Goal: Transaction & Acquisition: Download file/media

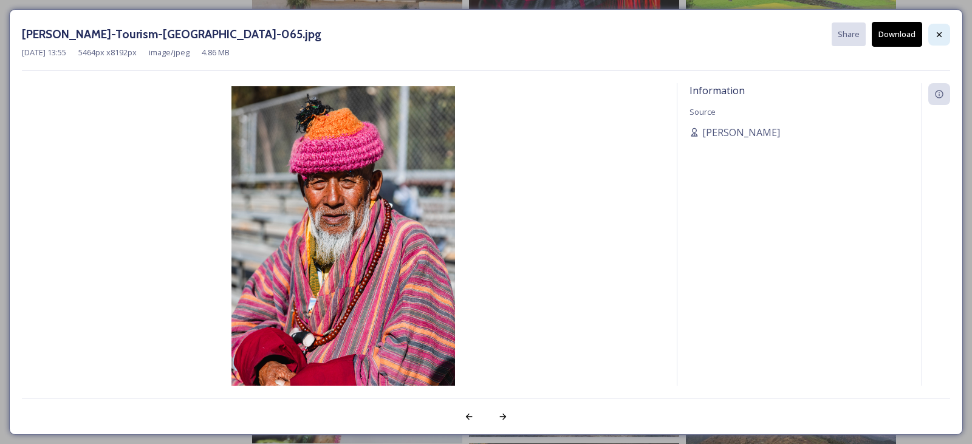
click at [934, 36] on icon at bounding box center [939, 35] width 10 height 10
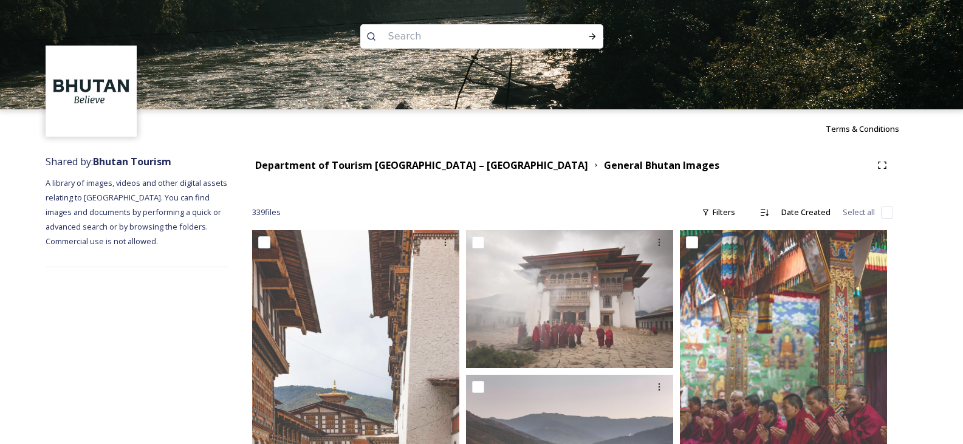
click at [459, 39] on input at bounding box center [465, 36] width 166 height 27
type input "camping"
click at [598, 39] on div "Run Search" at bounding box center [592, 37] width 22 height 22
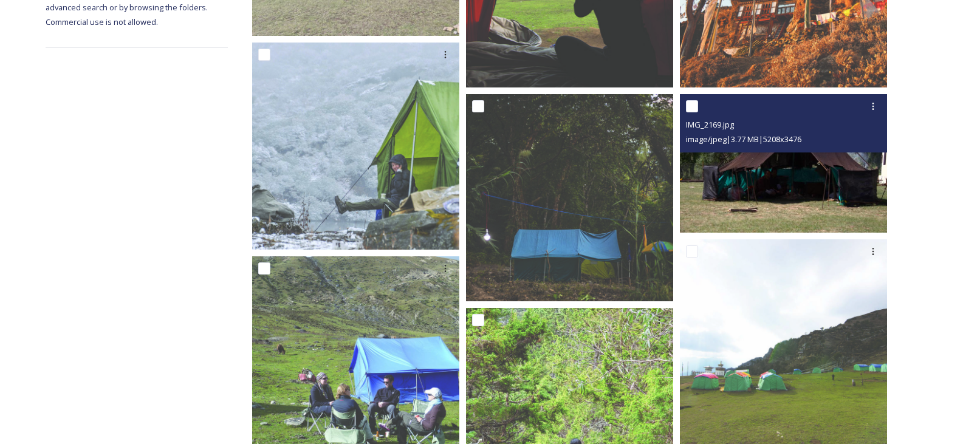
scroll to position [364, 0]
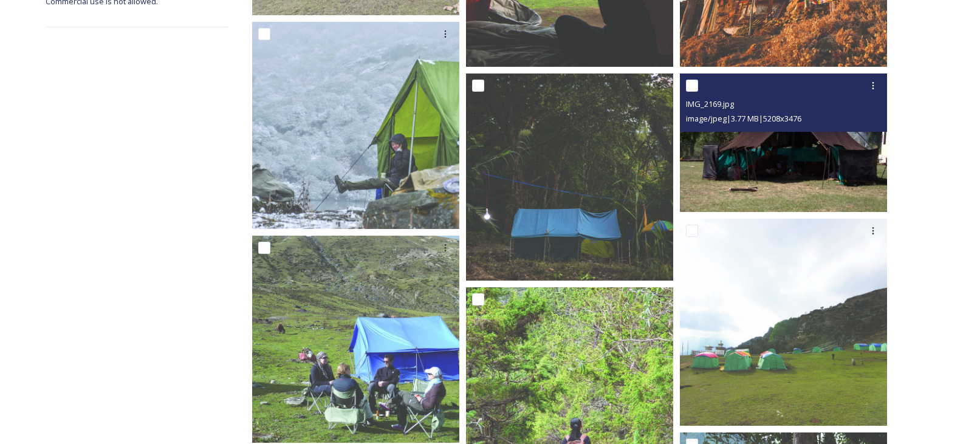
click at [797, 181] on img at bounding box center [783, 142] width 207 height 138
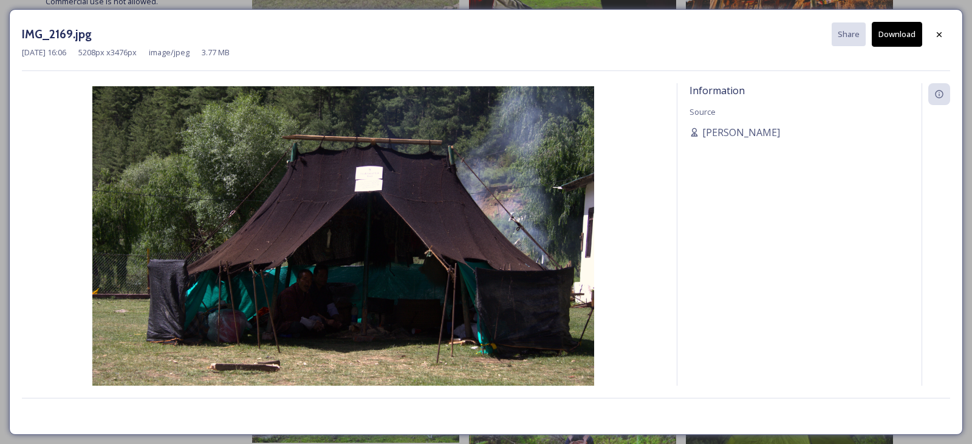
click at [896, 39] on button "Download" at bounding box center [897, 34] width 50 height 25
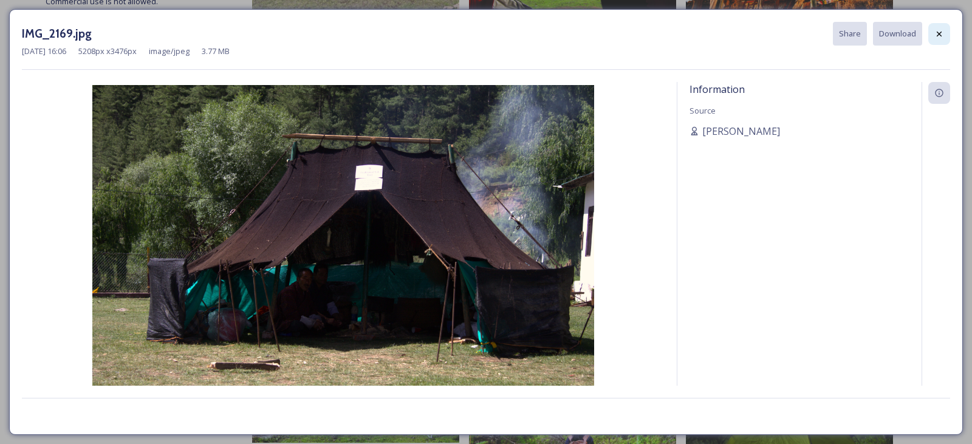
click at [940, 35] on icon at bounding box center [939, 34] width 10 height 10
